Goal: Entertainment & Leisure: Consume media (video, audio)

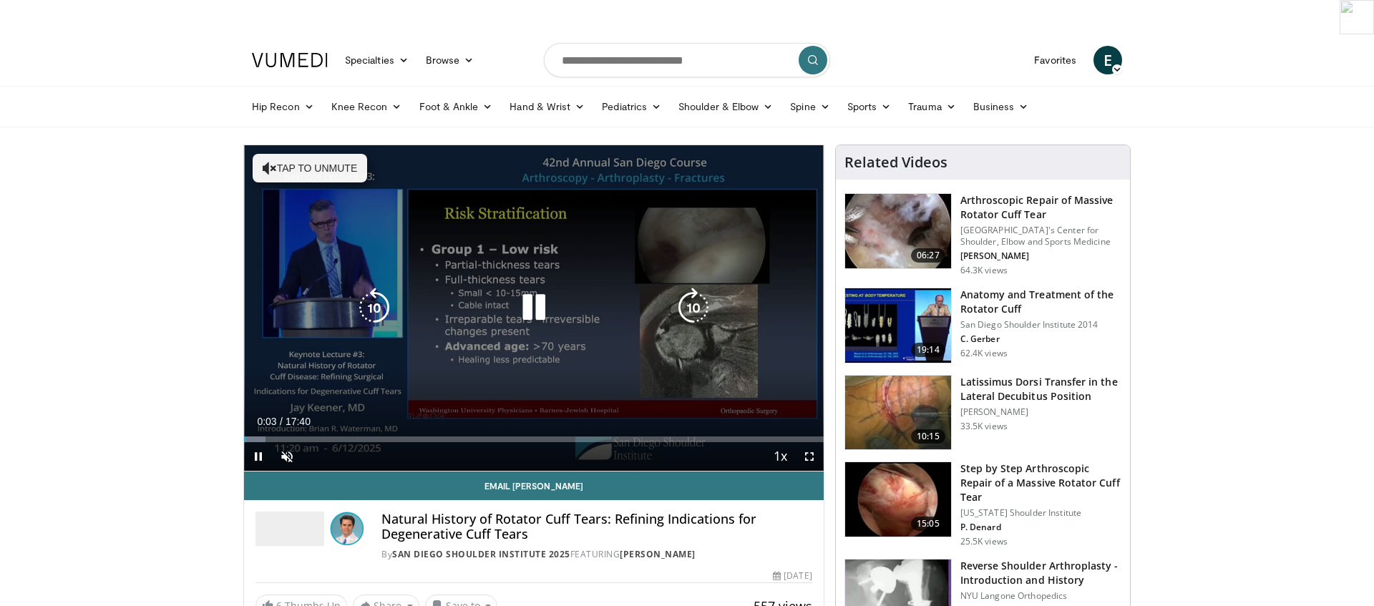
click at [342, 154] on button "Tap to unmute" at bounding box center [310, 168] width 114 height 29
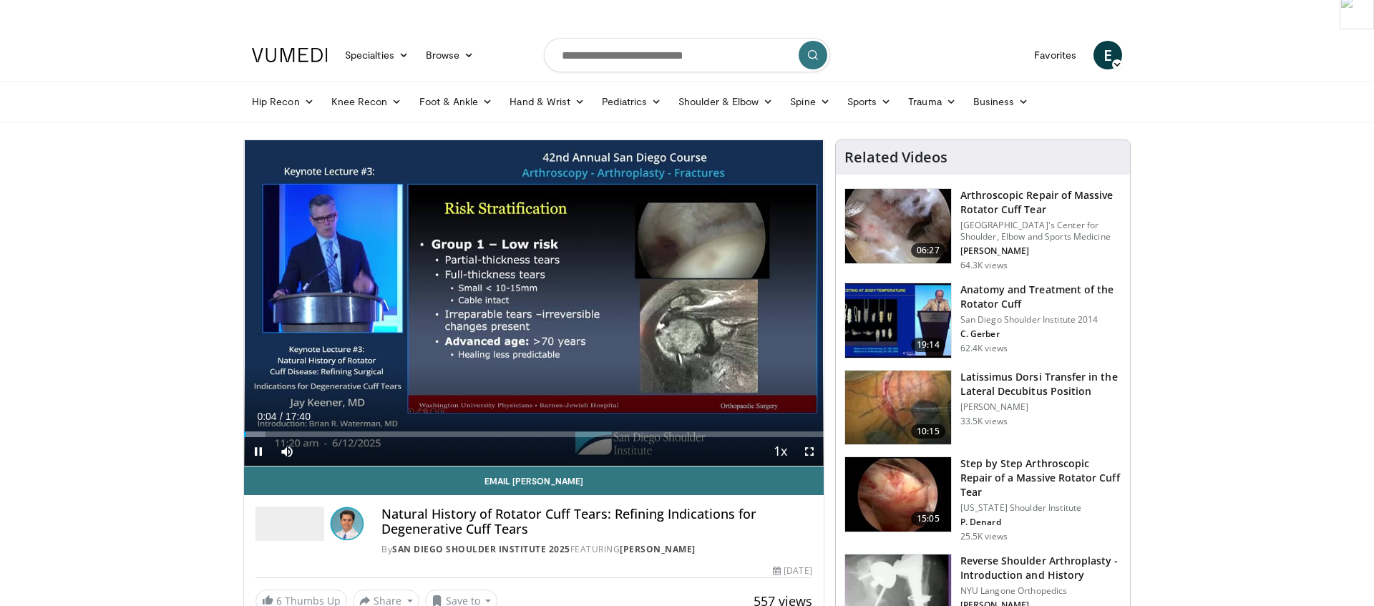
scroll to position [6, 0]
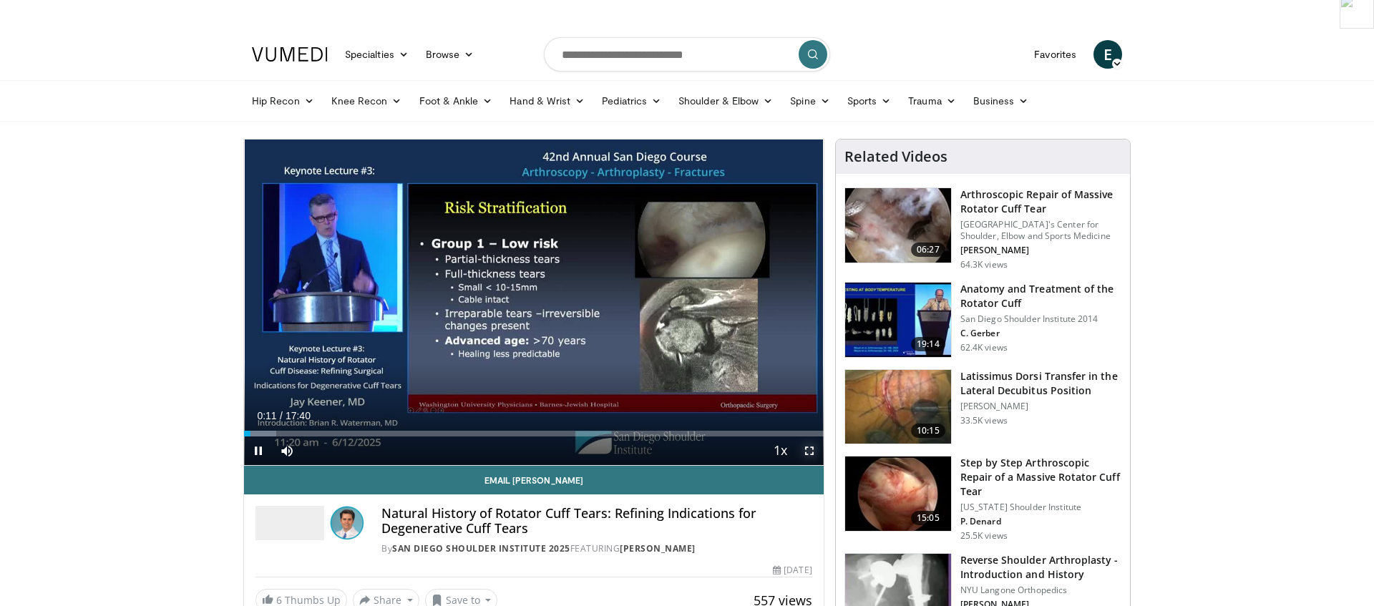
click at [805, 436] on span "Video Player" at bounding box center [809, 450] width 29 height 29
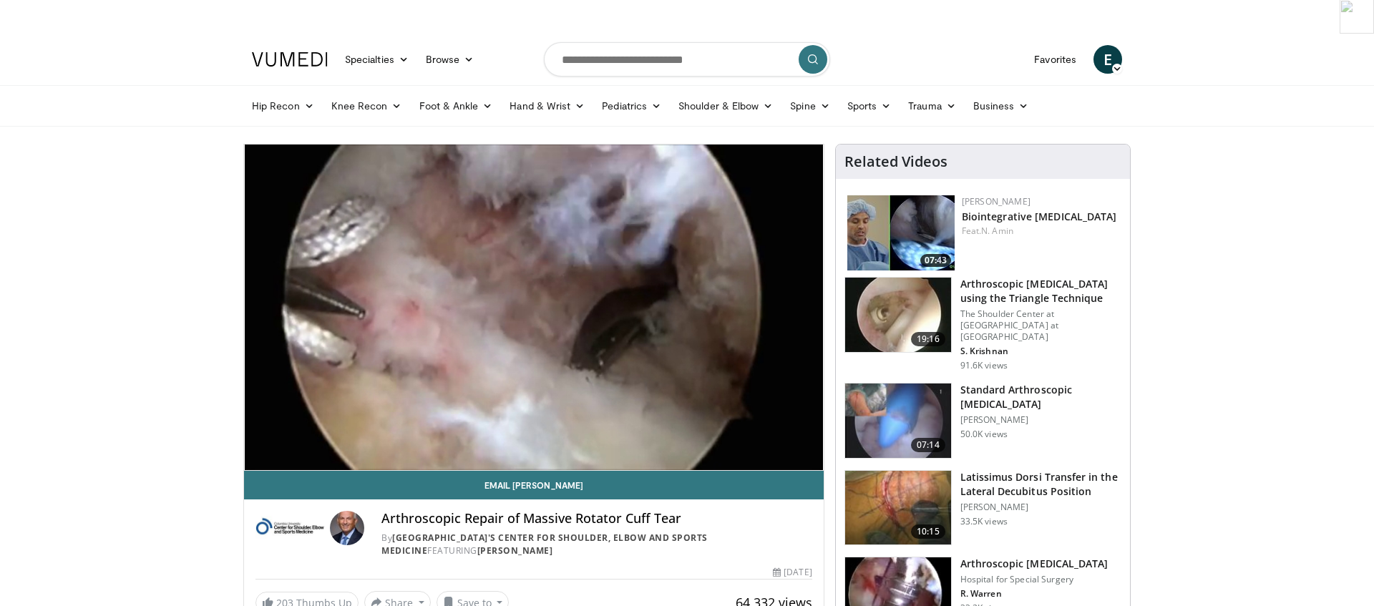
scroll to position [1, 0]
